Goal: Task Accomplishment & Management: Manage account settings

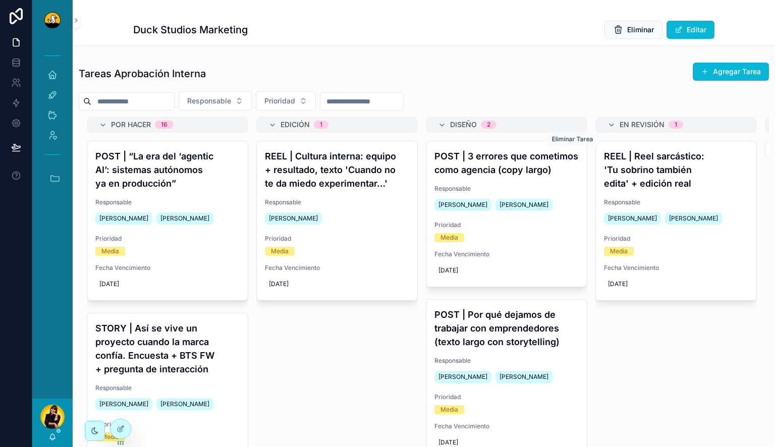
scroll to position [0, 169]
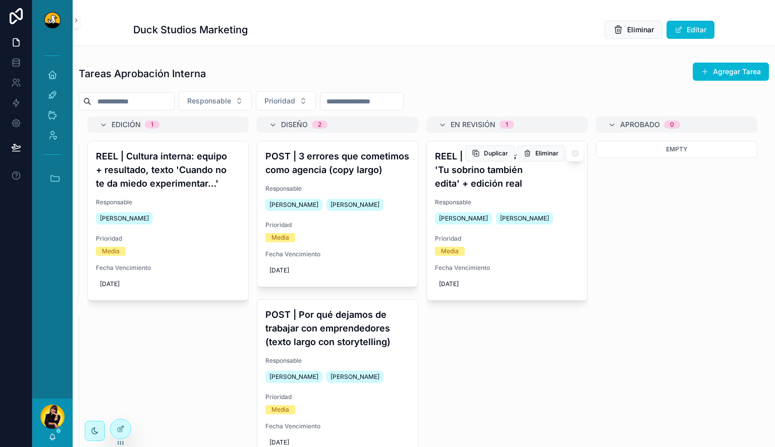
click at [478, 182] on h4 "REEL | Reel sarcástico: 'Tu sobrino también edita' + edición real" at bounding box center [507, 169] width 144 height 41
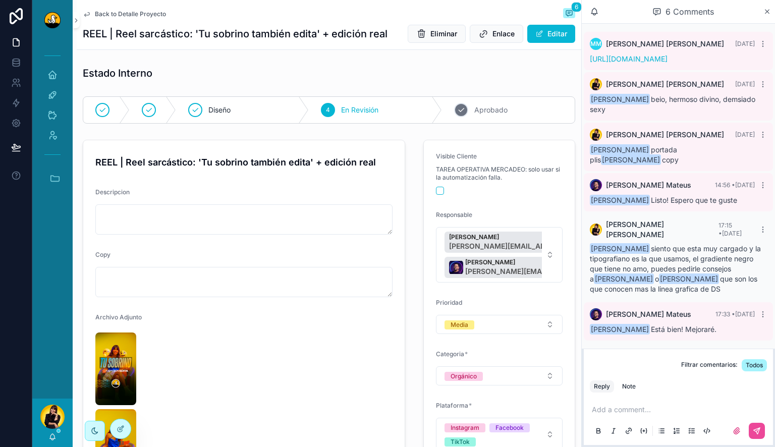
click at [486, 110] on span "Aprobado" at bounding box center [490, 110] width 33 height 10
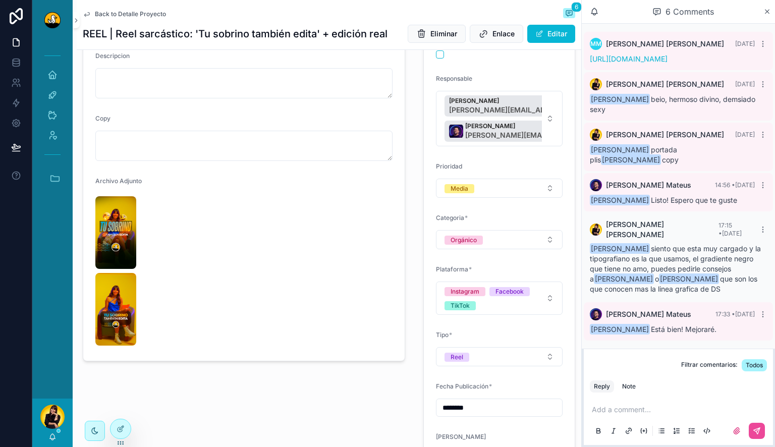
scroll to position [215, 0]
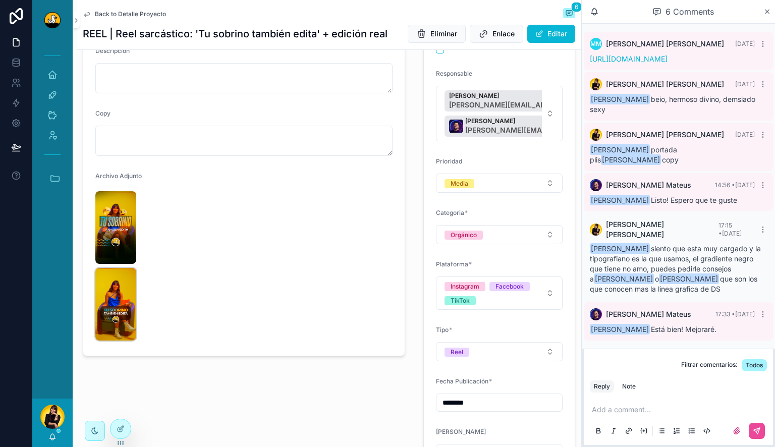
click at [123, 278] on img "scrollable content" at bounding box center [115, 304] width 41 height 73
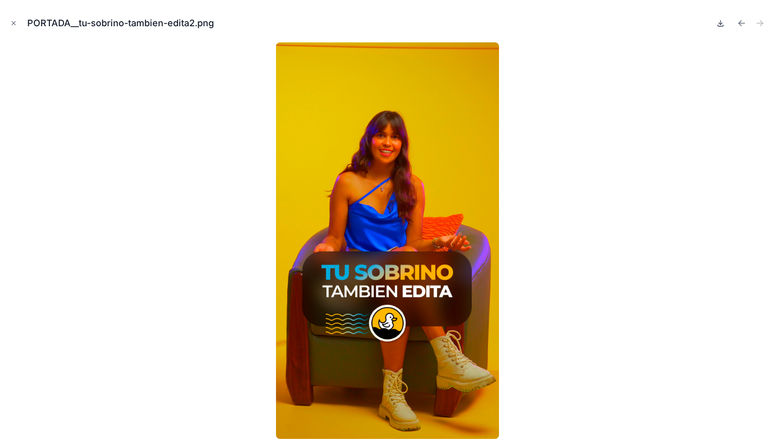
click at [721, 25] on icon at bounding box center [721, 23] width 8 height 8
click at [15, 23] on icon "Close modal" at bounding box center [13, 23] width 7 height 7
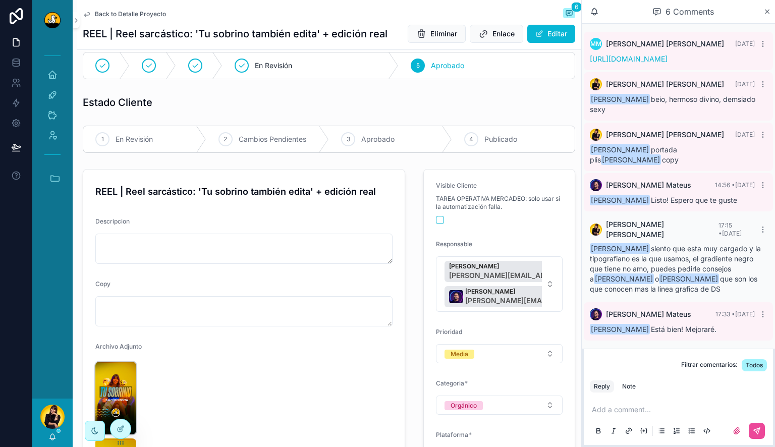
scroll to position [42, 0]
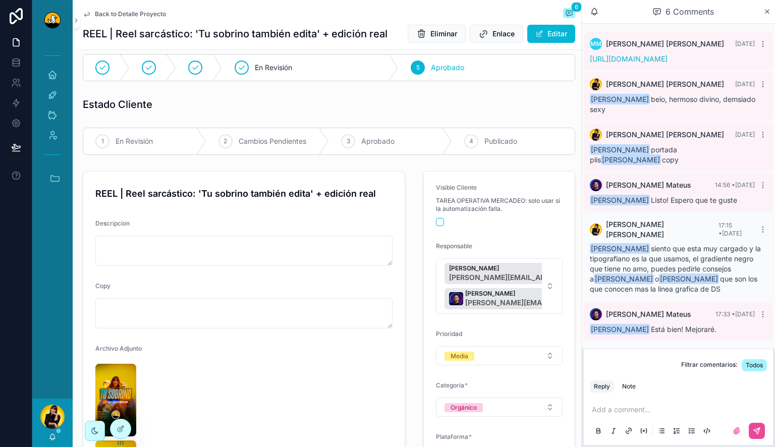
click at [674, 64] on div "[URL][DOMAIN_NAME]" at bounding box center [678, 59] width 177 height 10
click at [668, 61] on link "[URL][DOMAIN_NAME]" at bounding box center [629, 59] width 78 height 9
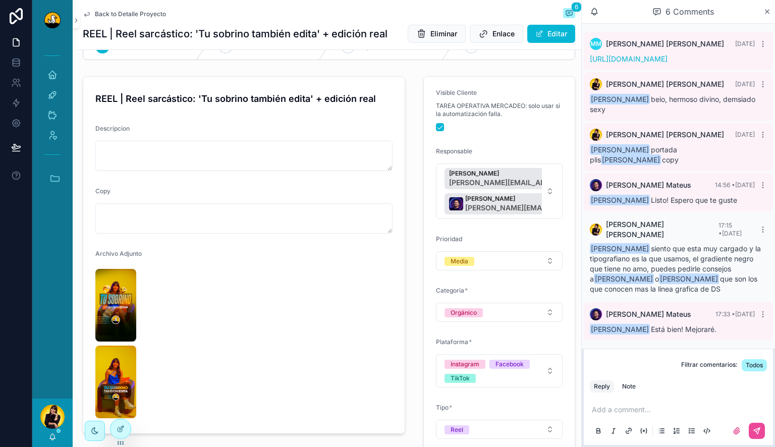
scroll to position [68, 0]
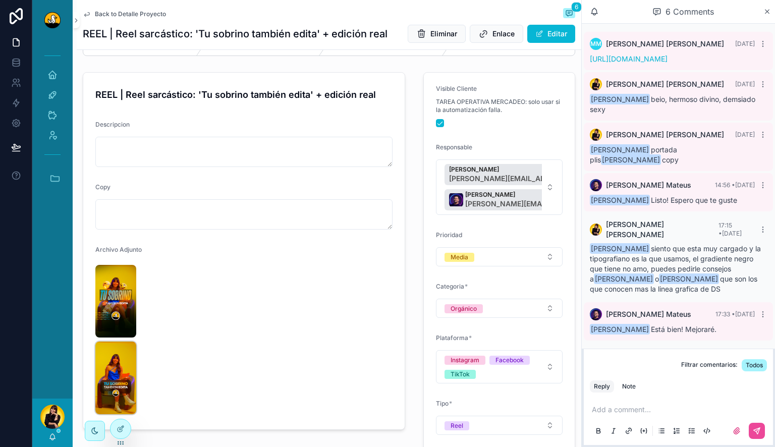
click at [123, 378] on img "scrollable content" at bounding box center [115, 378] width 41 height 73
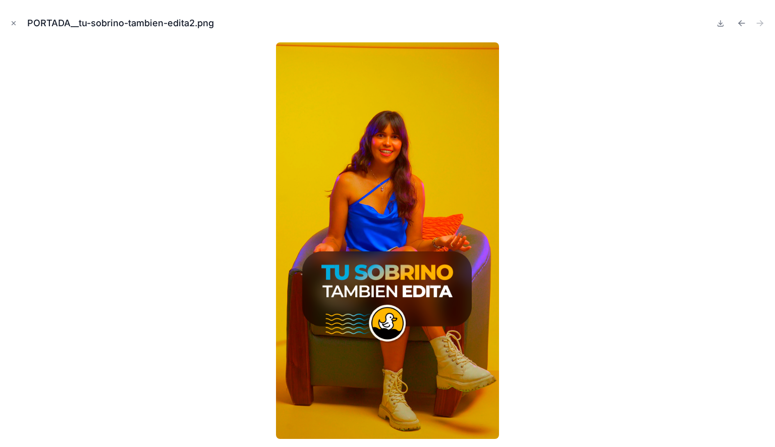
click at [725, 25] on button at bounding box center [721, 23] width 12 height 14
click at [15, 23] on icon "Close modal" at bounding box center [13, 23] width 7 height 7
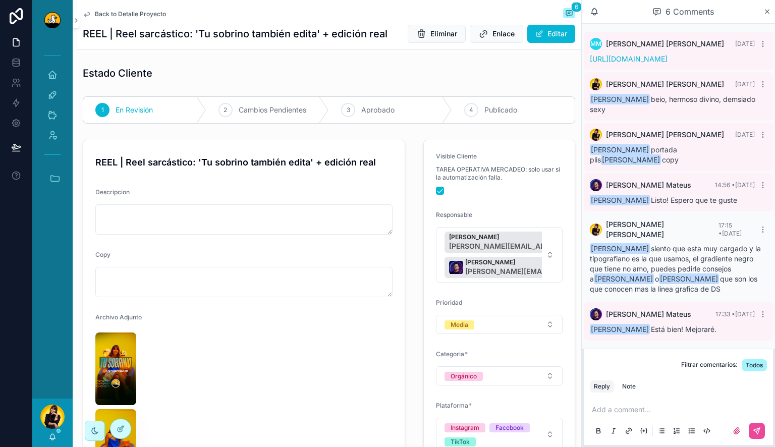
click at [103, 14] on span "Back to Detalle Proyecto" at bounding box center [130, 14] width 71 height 8
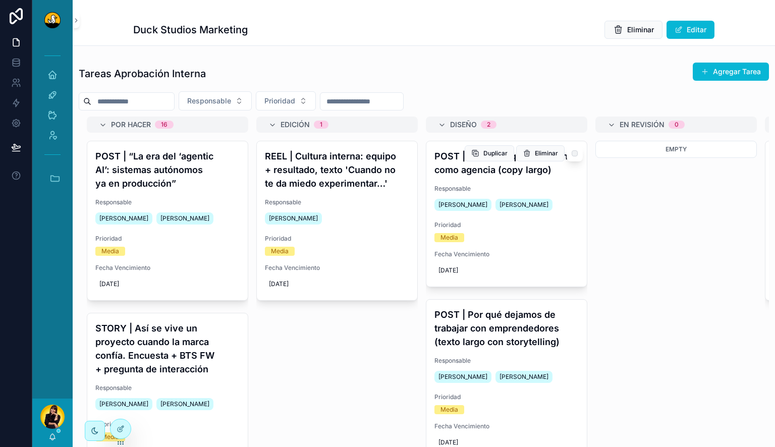
scroll to position [0, 278]
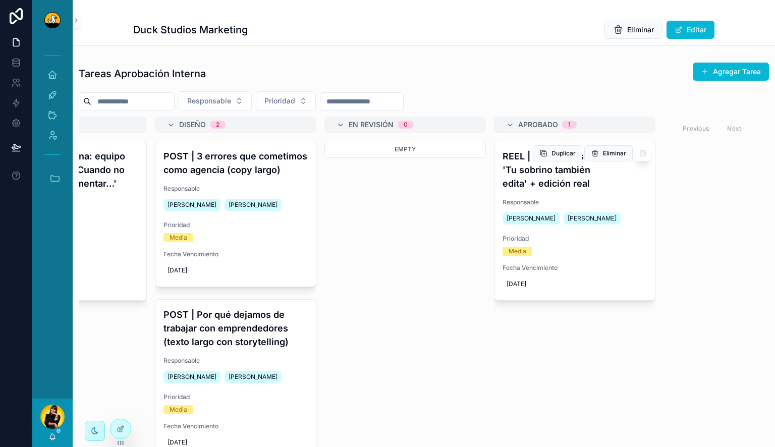
click at [530, 188] on h4 "REEL | Reel sarcástico: 'Tu sobrino también edita' + edición real" at bounding box center [575, 169] width 144 height 41
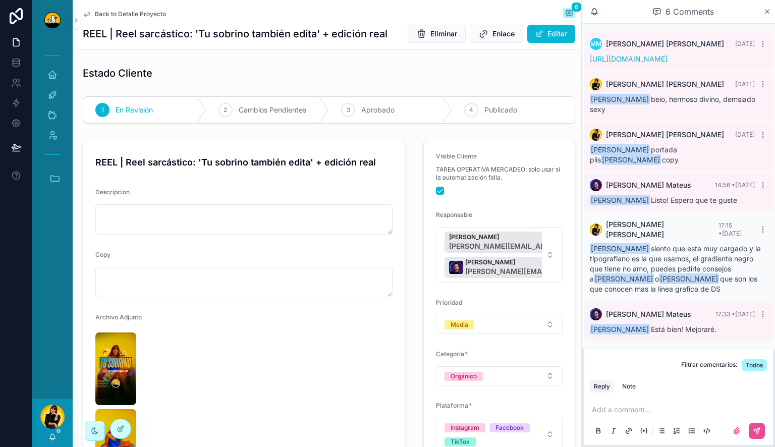
scroll to position [183, 0]
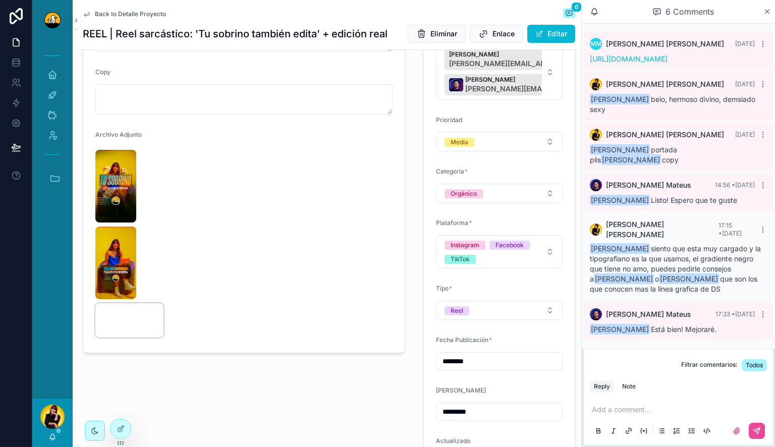
click at [115, 338] on video "scrollable content" at bounding box center [129, 320] width 68 height 34
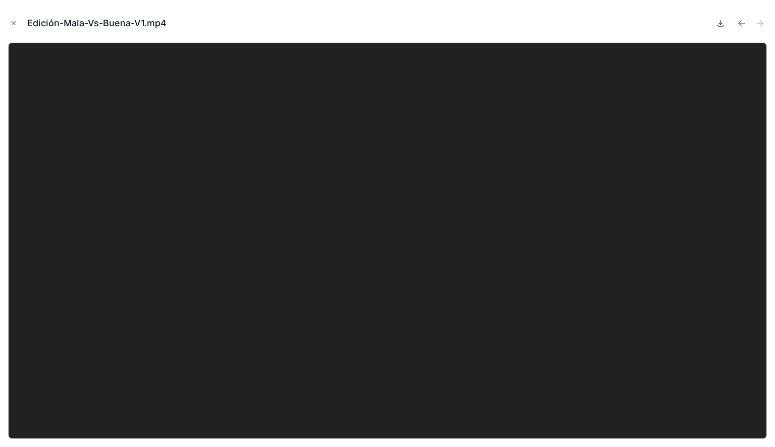
click at [721, 22] on icon at bounding box center [721, 23] width 8 height 8
click at [721, 28] on button at bounding box center [721, 23] width 12 height 14
